Goal: Download file/media

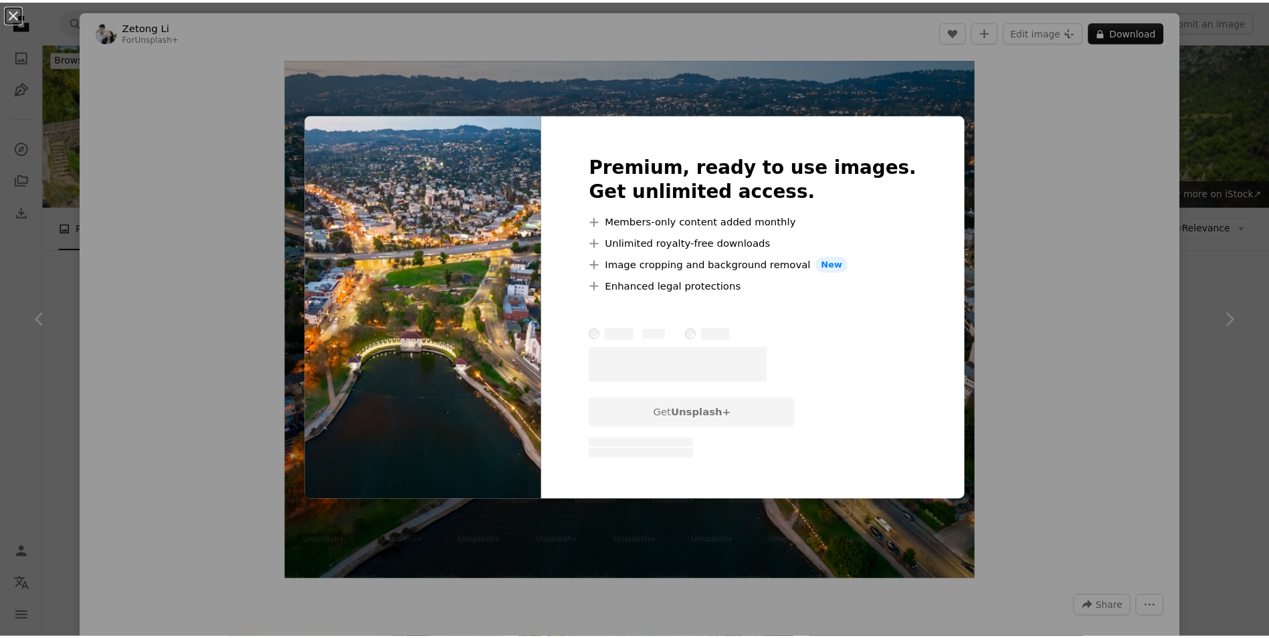
scroll to position [2008, 0]
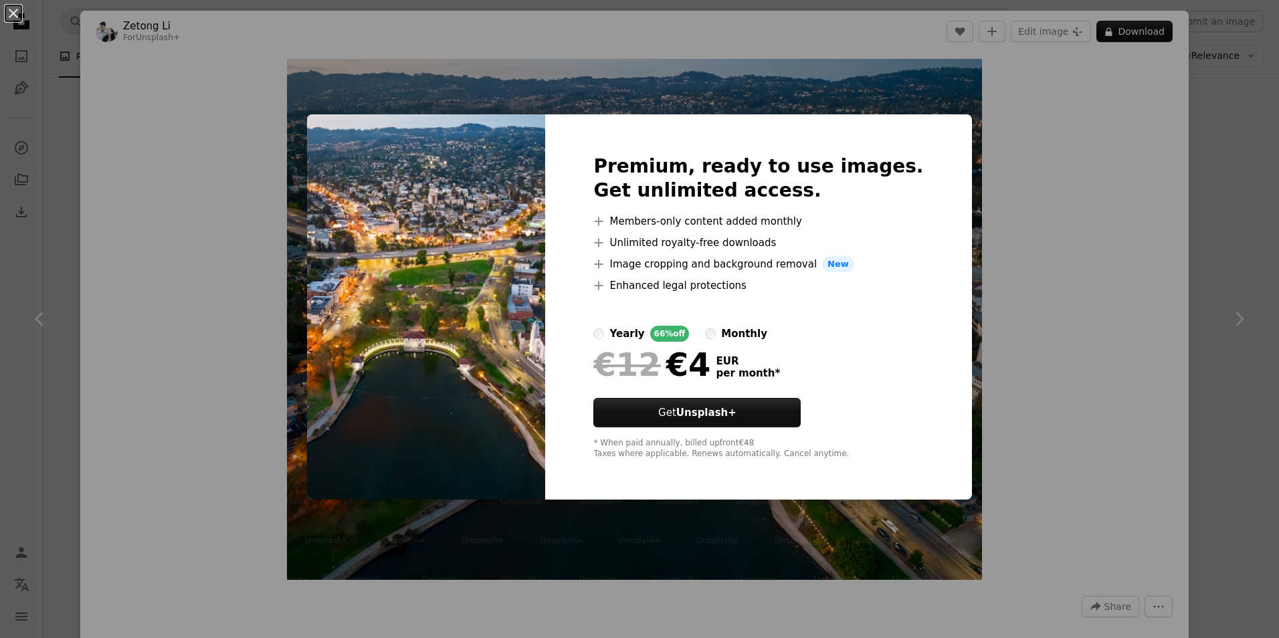
click at [1201, 230] on div "An X shape Premium, ready to use images. Get unlimited access. A plus sign Memb…" at bounding box center [639, 319] width 1279 height 638
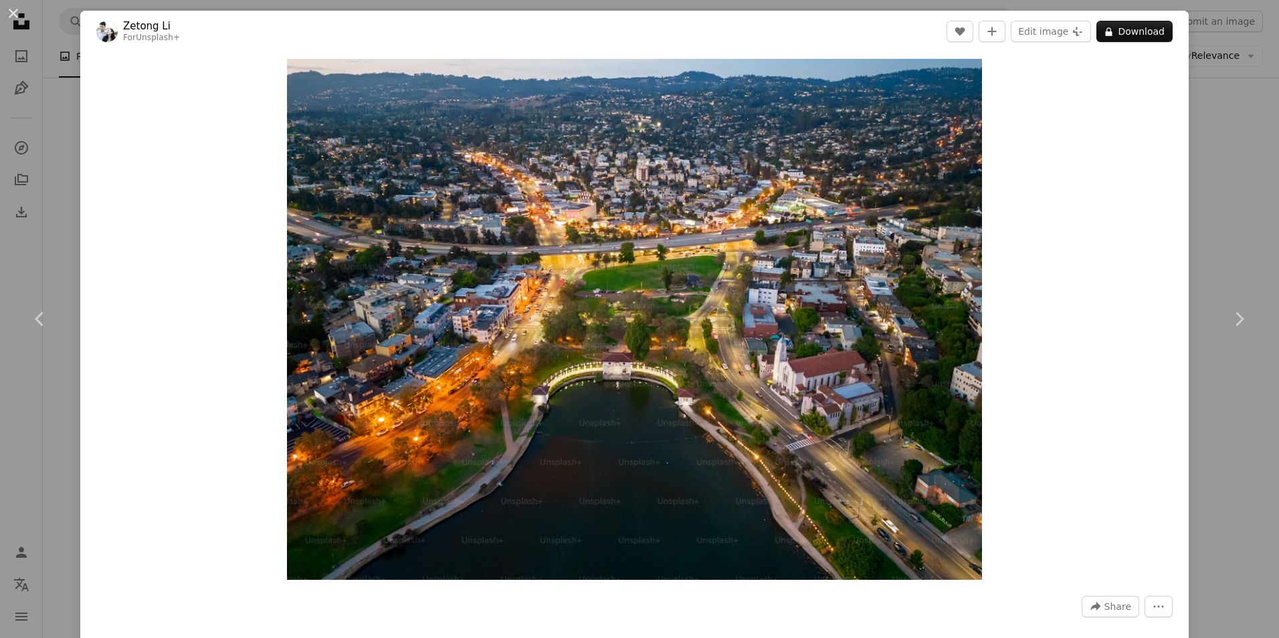
click at [1215, 249] on div "An X shape Chevron left Chevron right Zetong Li For Unsplash+ A heart A plus si…" at bounding box center [639, 319] width 1279 height 638
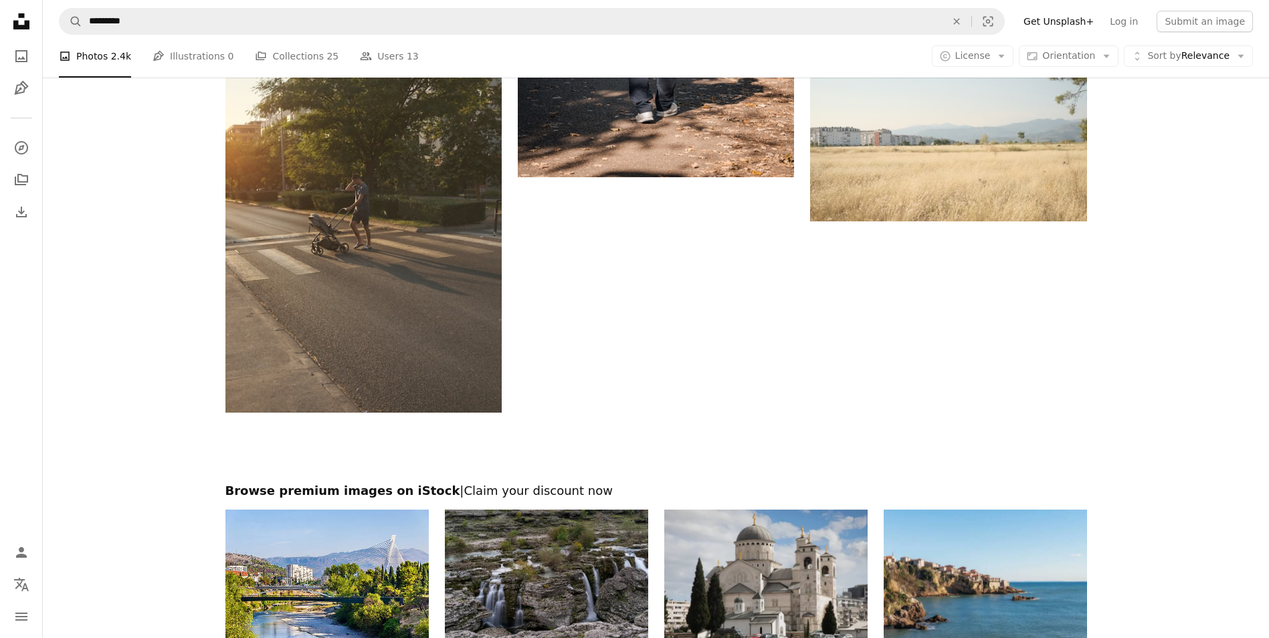
scroll to position [4684, 0]
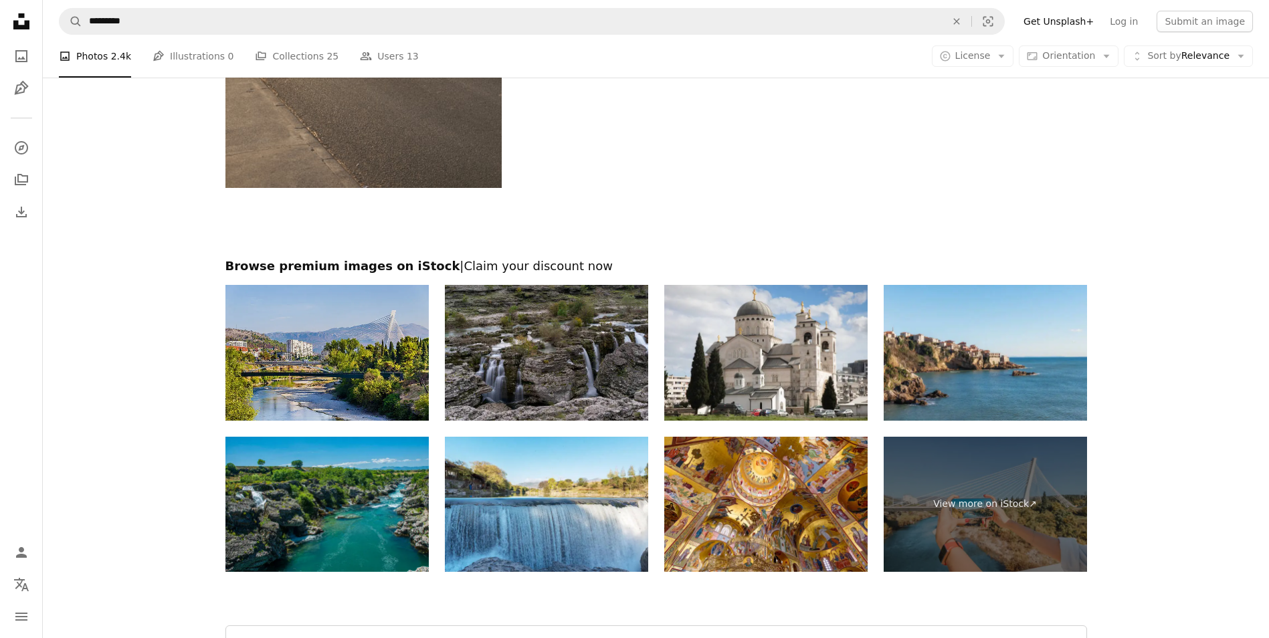
click at [302, 337] on img at bounding box center [327, 353] width 203 height 136
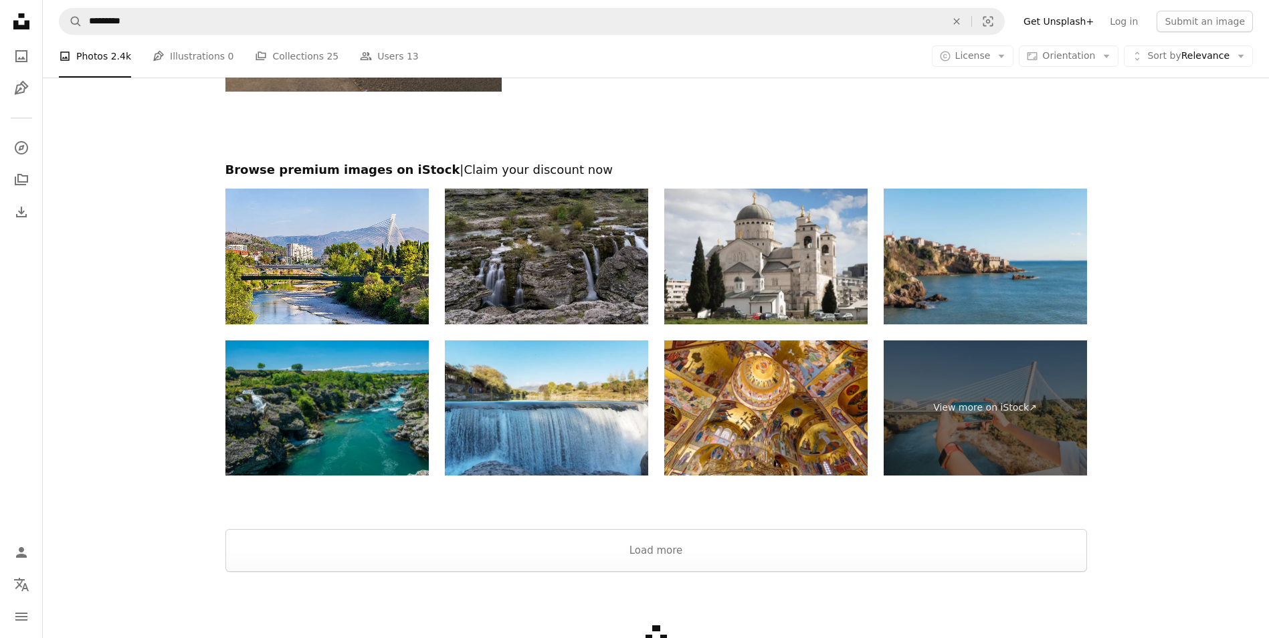
scroll to position [4868, 0]
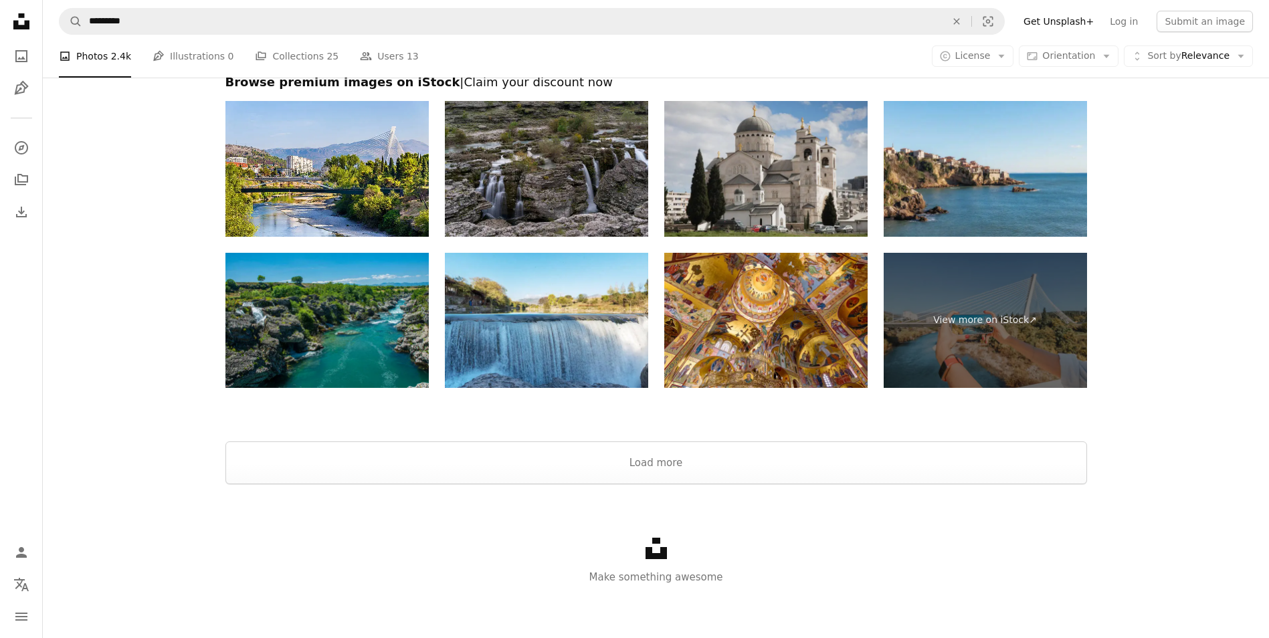
click at [790, 150] on img at bounding box center [766, 169] width 203 height 136
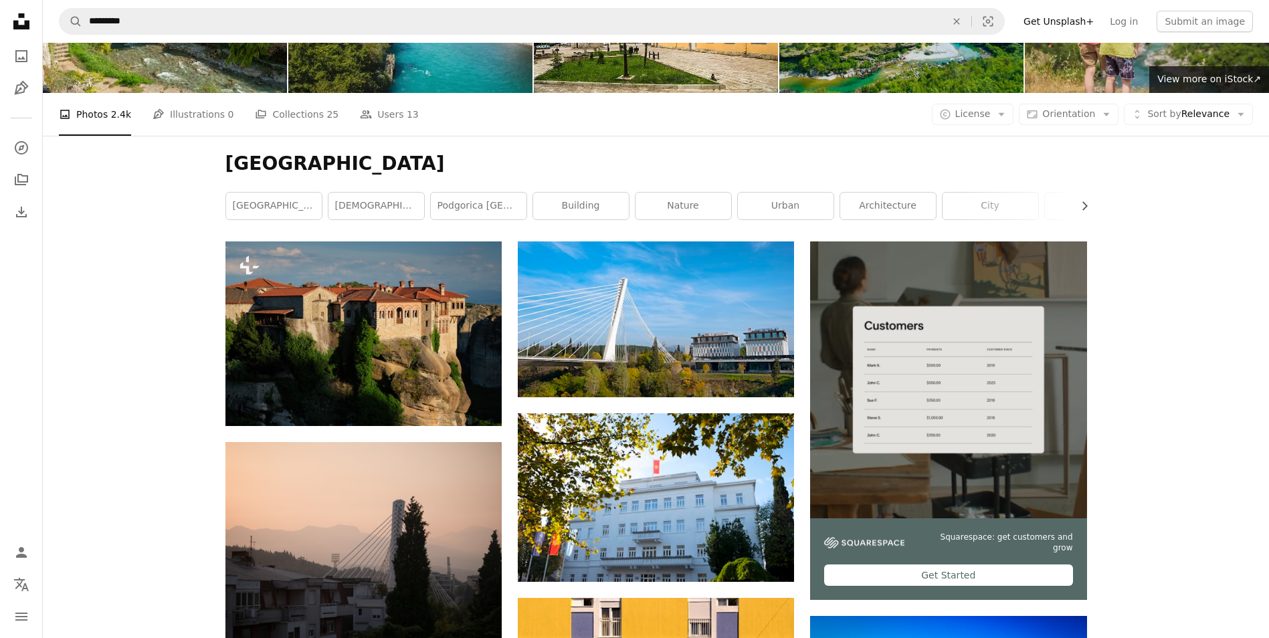
scroll to position [201, 0]
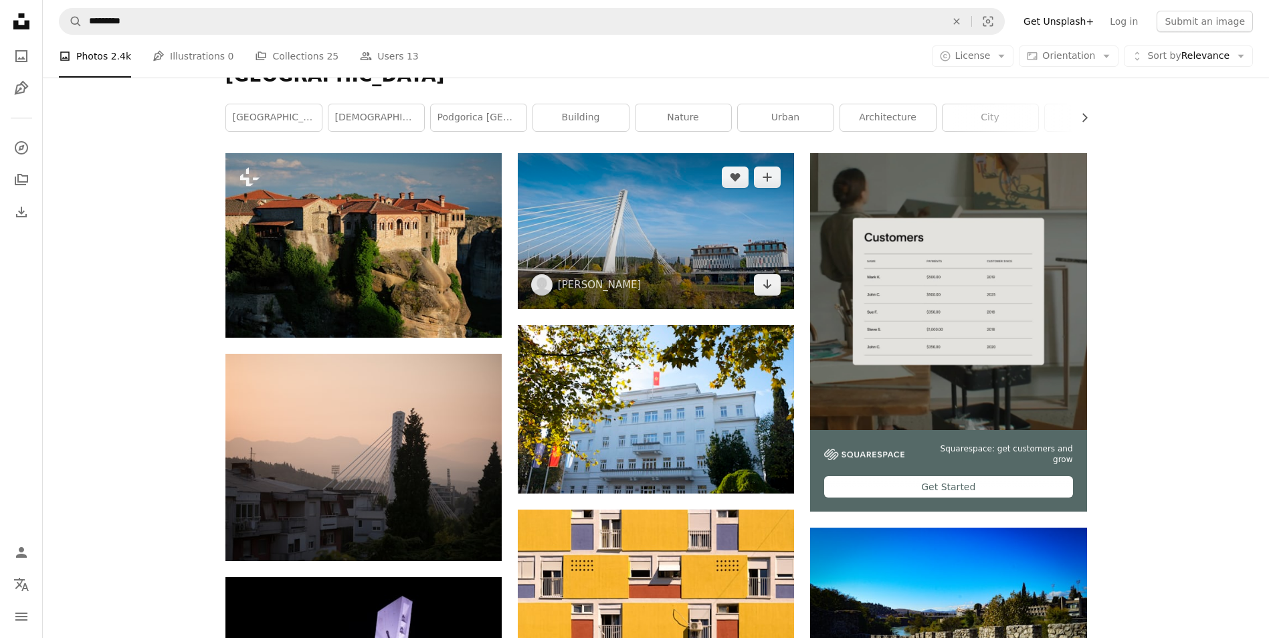
click at [724, 226] on img at bounding box center [656, 230] width 276 height 155
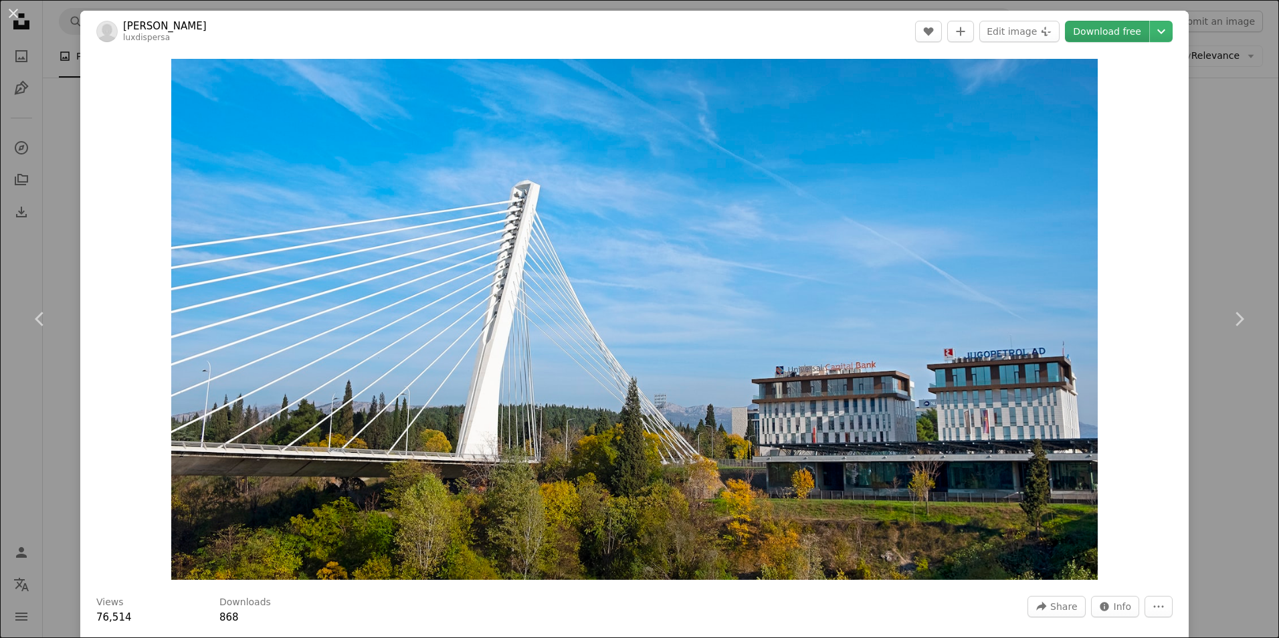
click at [1106, 33] on link "Download free" at bounding box center [1107, 31] width 84 height 21
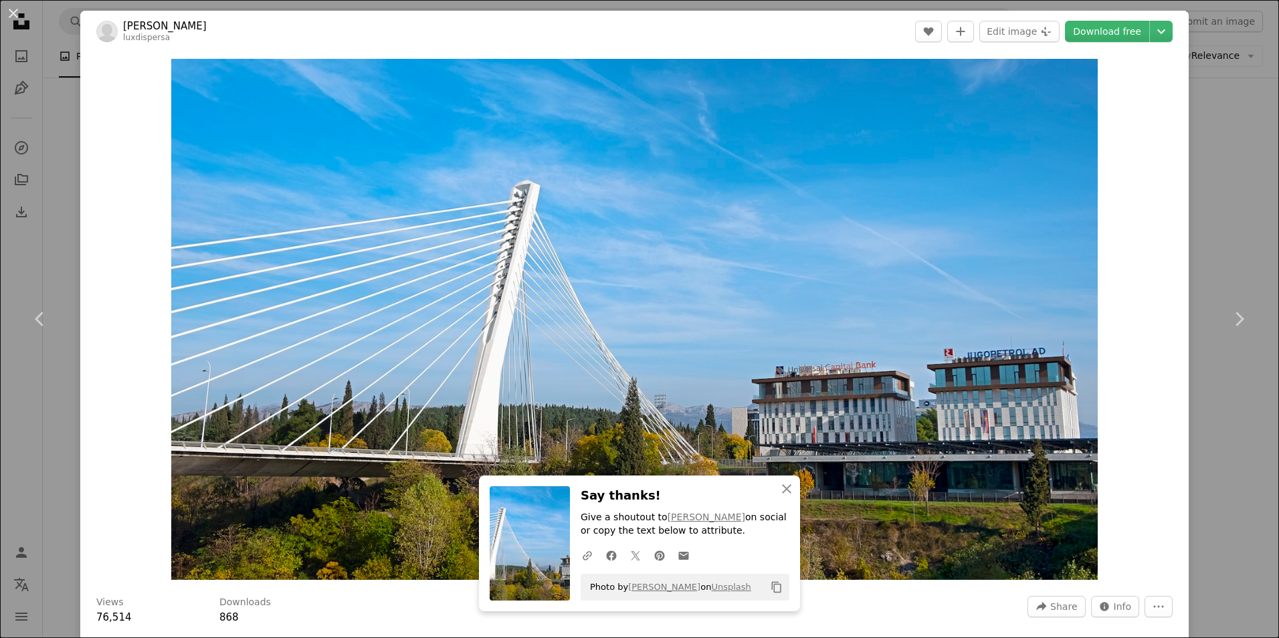
click at [1225, 218] on div "An X shape Chevron left Chevron right An X shape Close Say thanks! Give a shout…" at bounding box center [639, 319] width 1279 height 638
